Goal: Check status

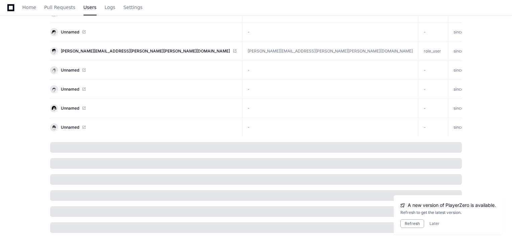
scroll to position [2417, 0]
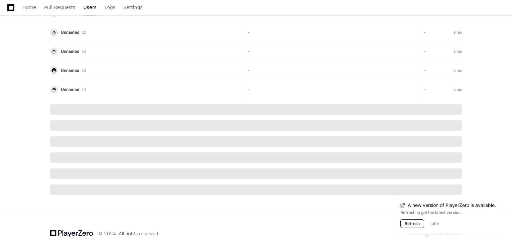
click at [412, 225] on button "Refresh" at bounding box center [413, 223] width 24 height 9
